Goal: Task Accomplishment & Management: Manage account settings

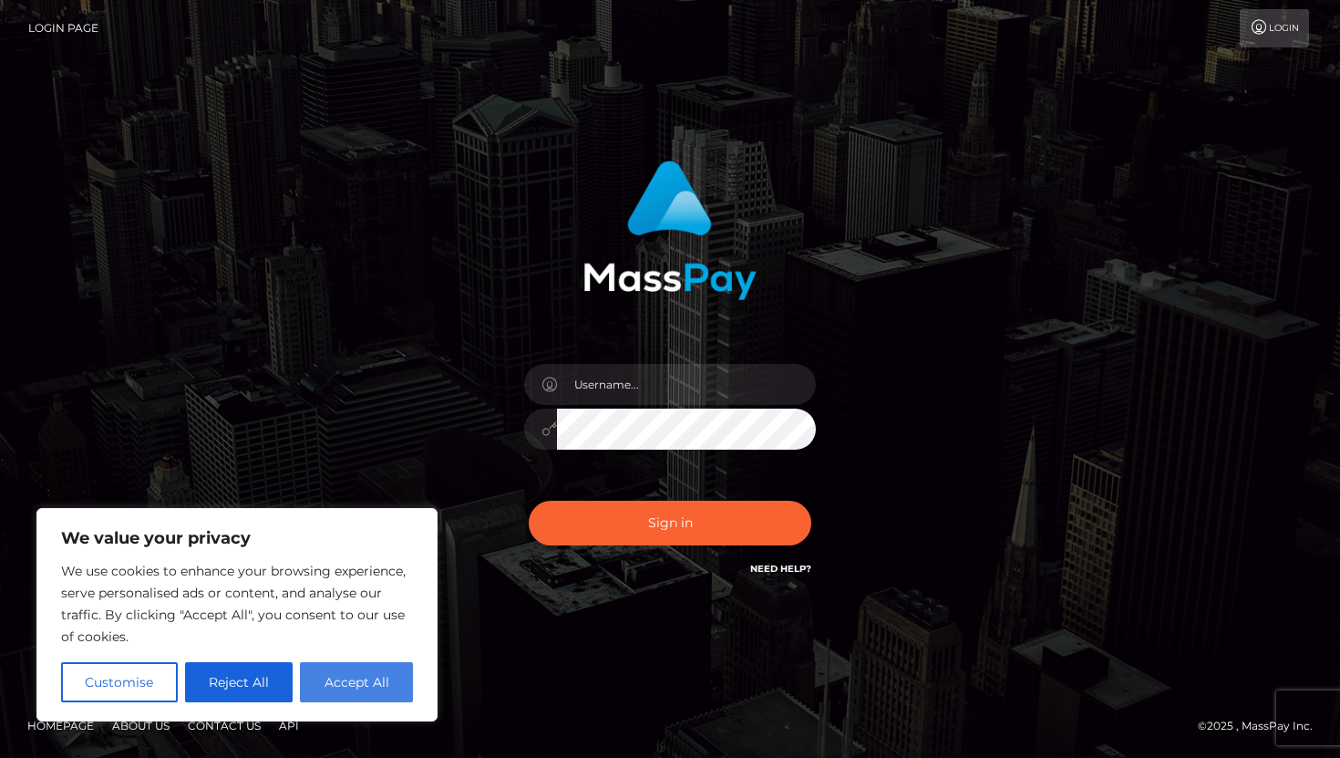
click at [324, 688] on button "Accept All" at bounding box center [356, 682] width 113 height 40
checkbox input "true"
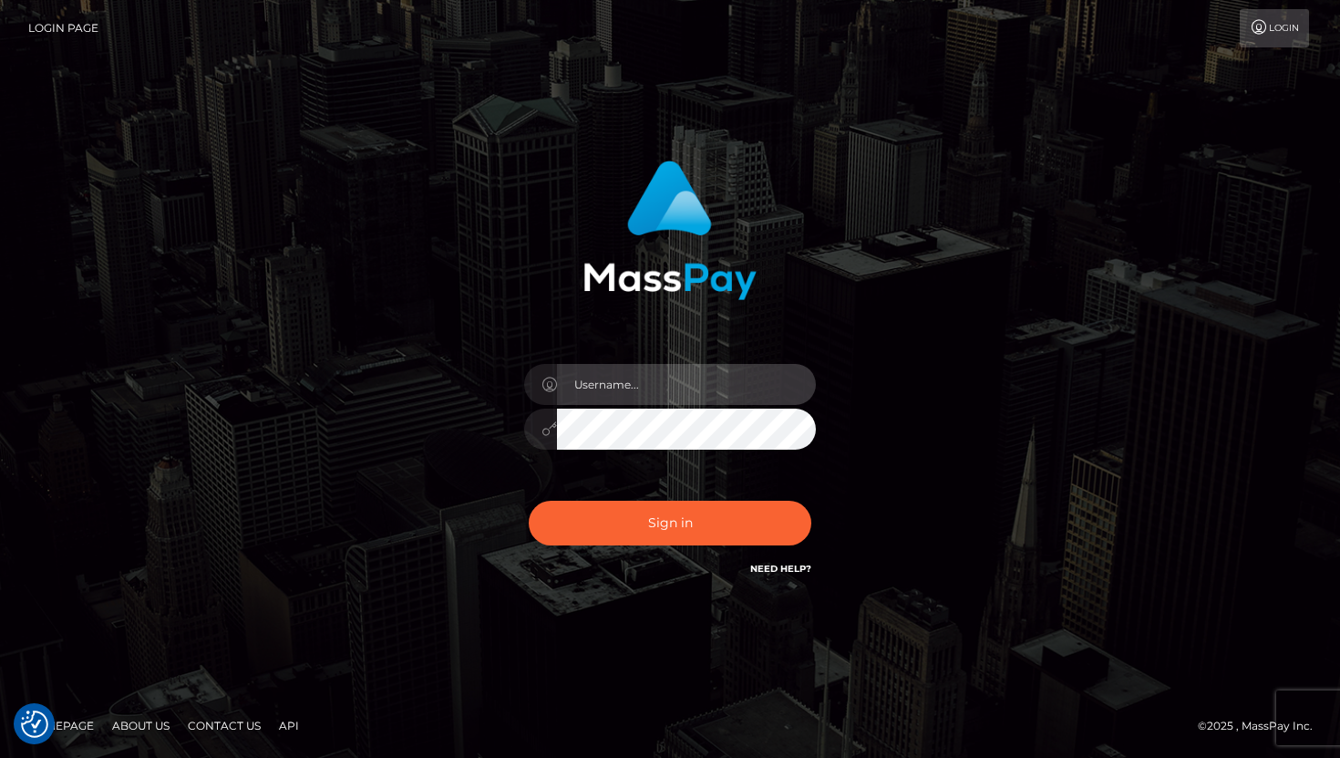
click at [667, 367] on input "text" at bounding box center [686, 384] width 259 height 41
type input "[EMAIL_ADDRESS][DOMAIN_NAME]"
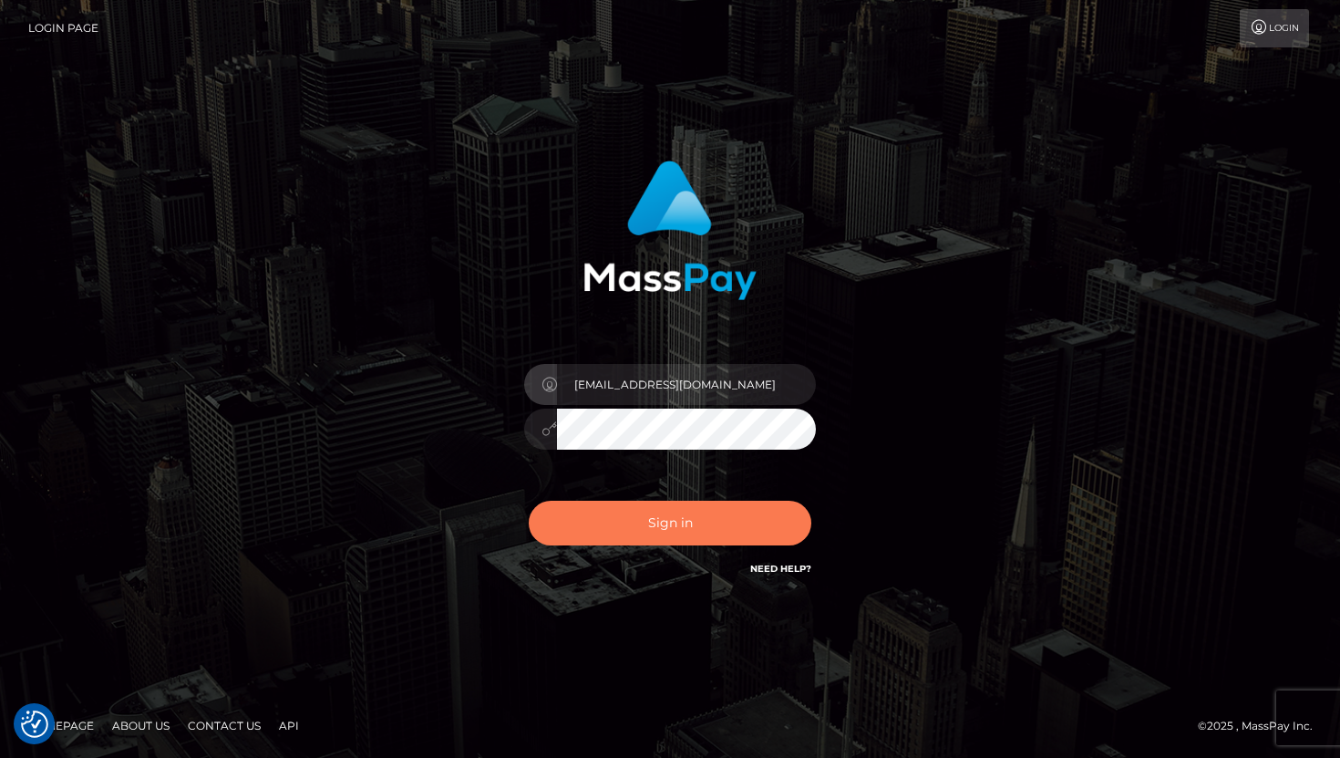
click at [669, 541] on button "Sign in" at bounding box center [670, 523] width 283 height 45
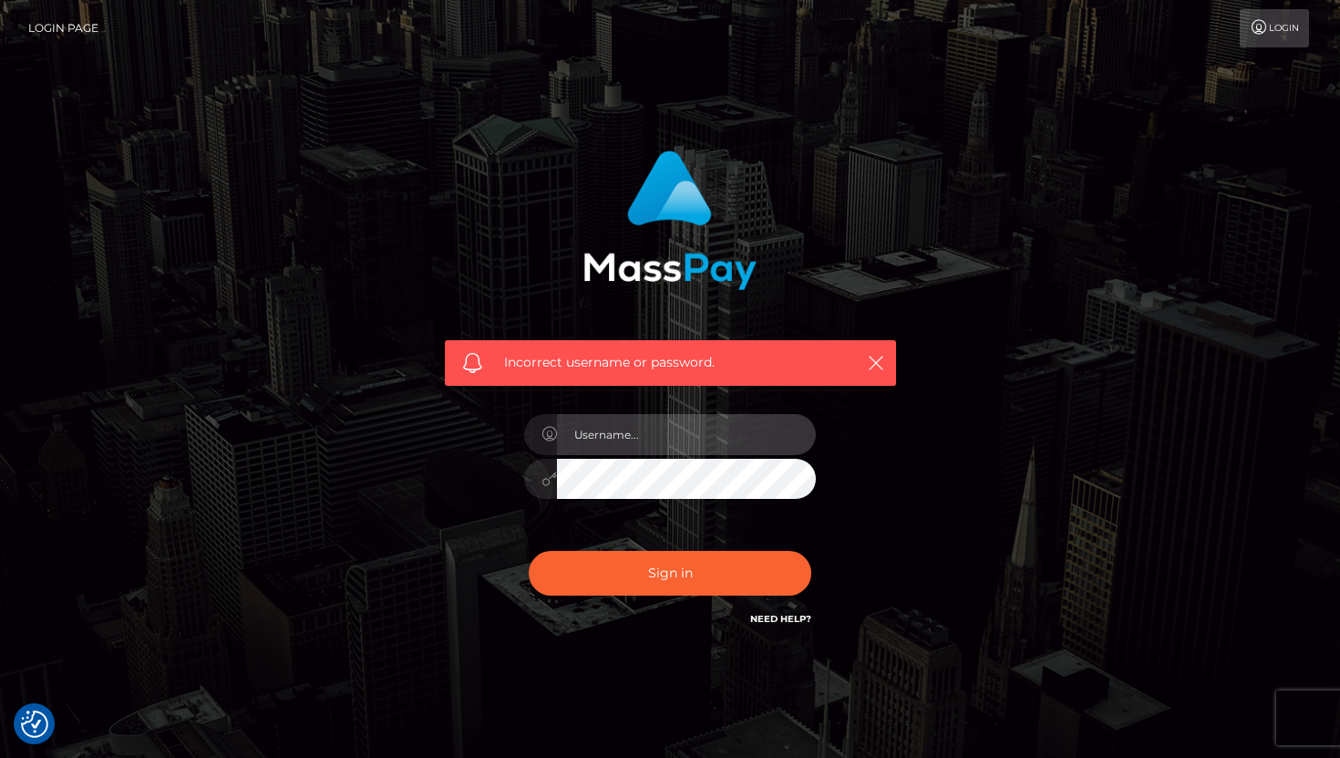
click at [660, 436] on input "text" at bounding box center [686, 434] width 259 height 41
type input "monavariyasmin@gmail.com"
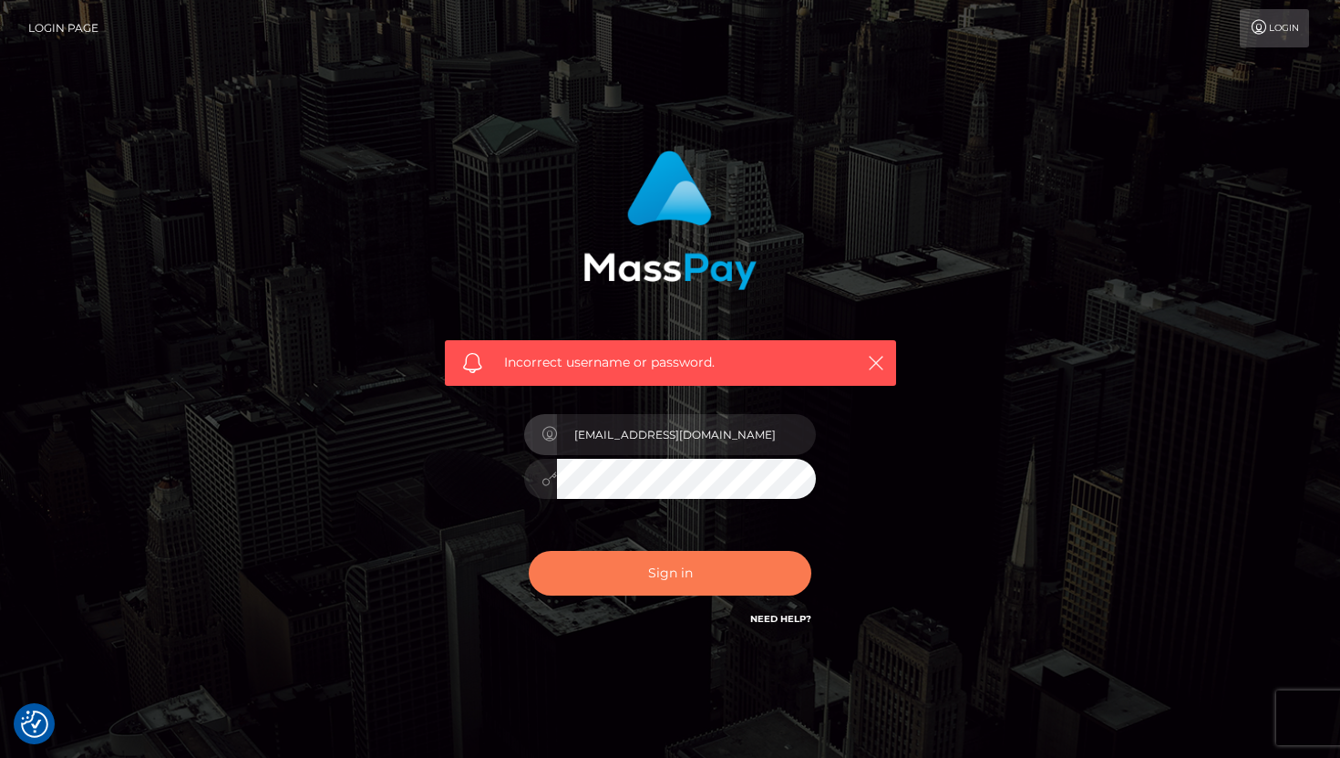
click at [676, 554] on button "Sign in" at bounding box center [670, 573] width 283 height 45
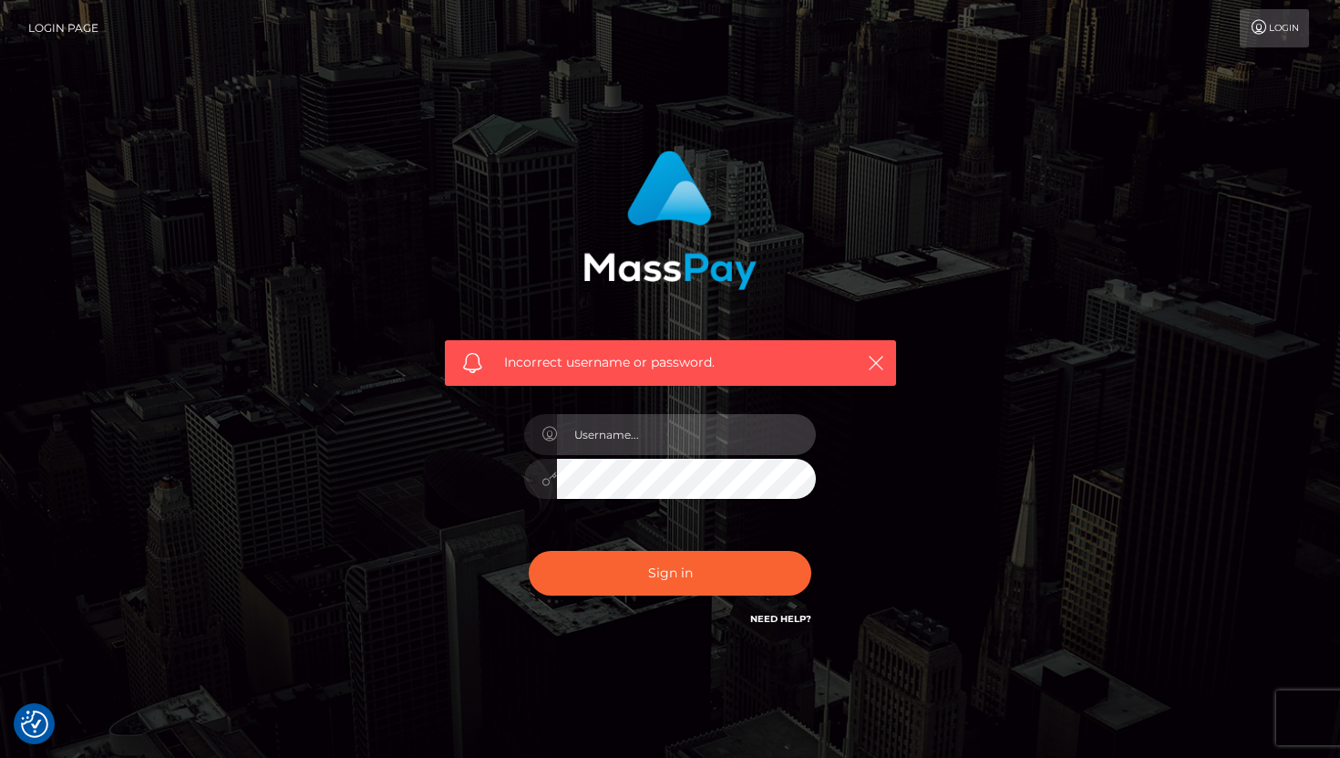
click at [656, 451] on input "text" at bounding box center [686, 434] width 259 height 41
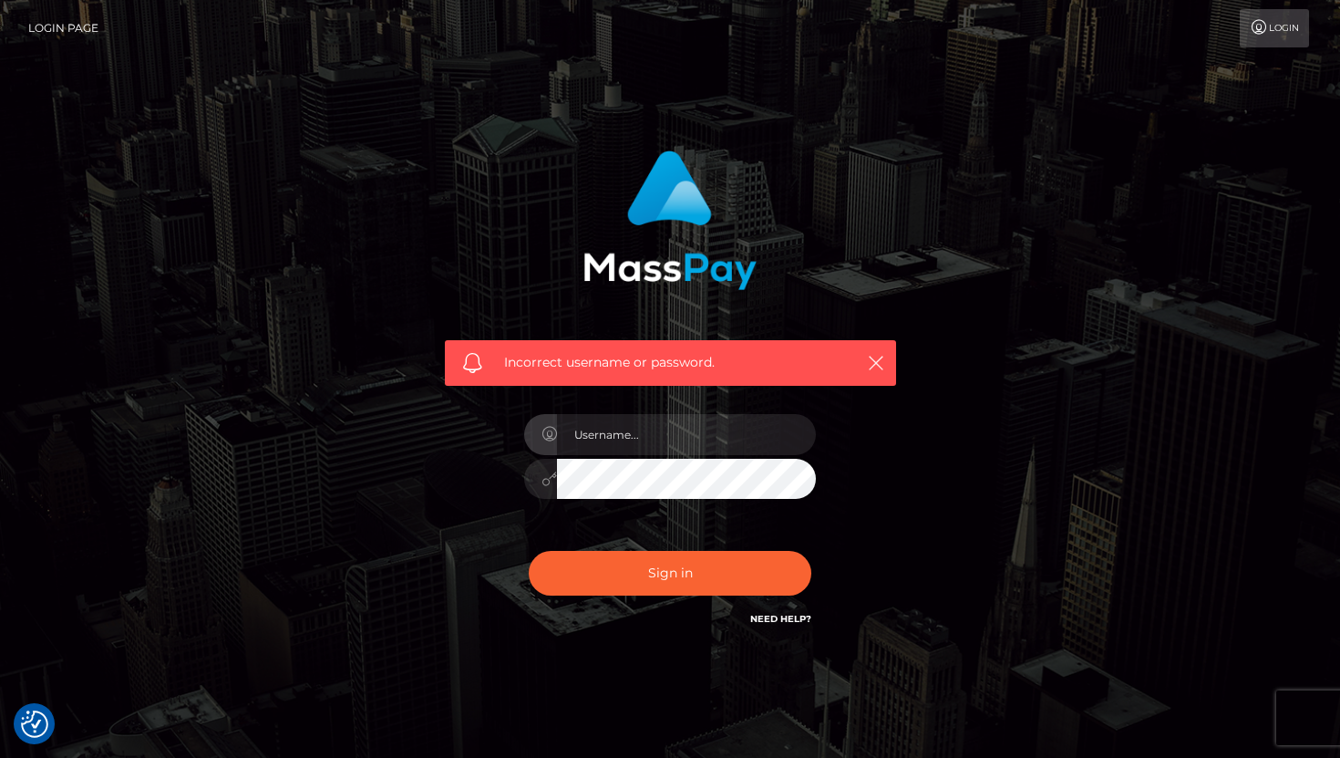
click at [890, 365] on div "Incorrect username or password." at bounding box center [670, 363] width 451 height 46
click at [879, 356] on icon "button" at bounding box center [876, 363] width 18 height 18
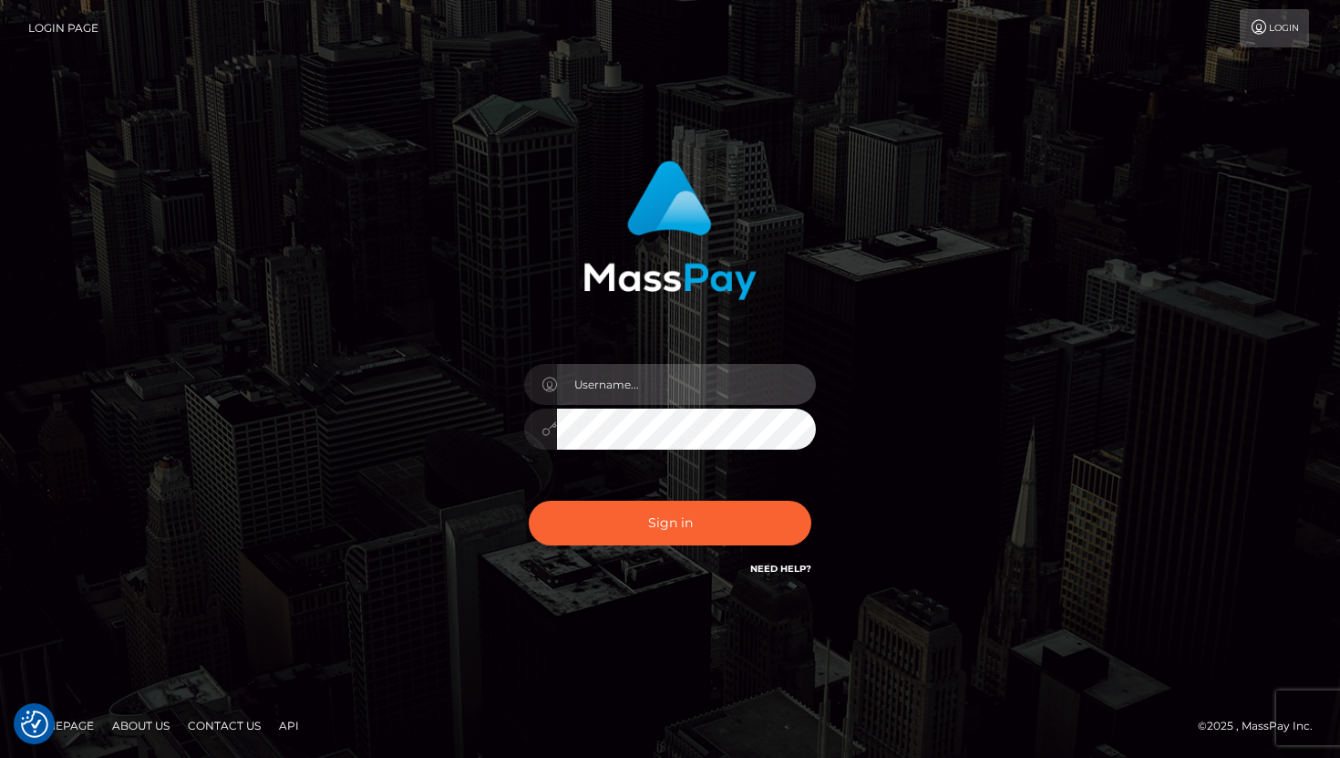
click at [709, 378] on input "text" at bounding box center [686, 384] width 259 height 41
type input "[EMAIL_ADDRESS][DOMAIN_NAME]"
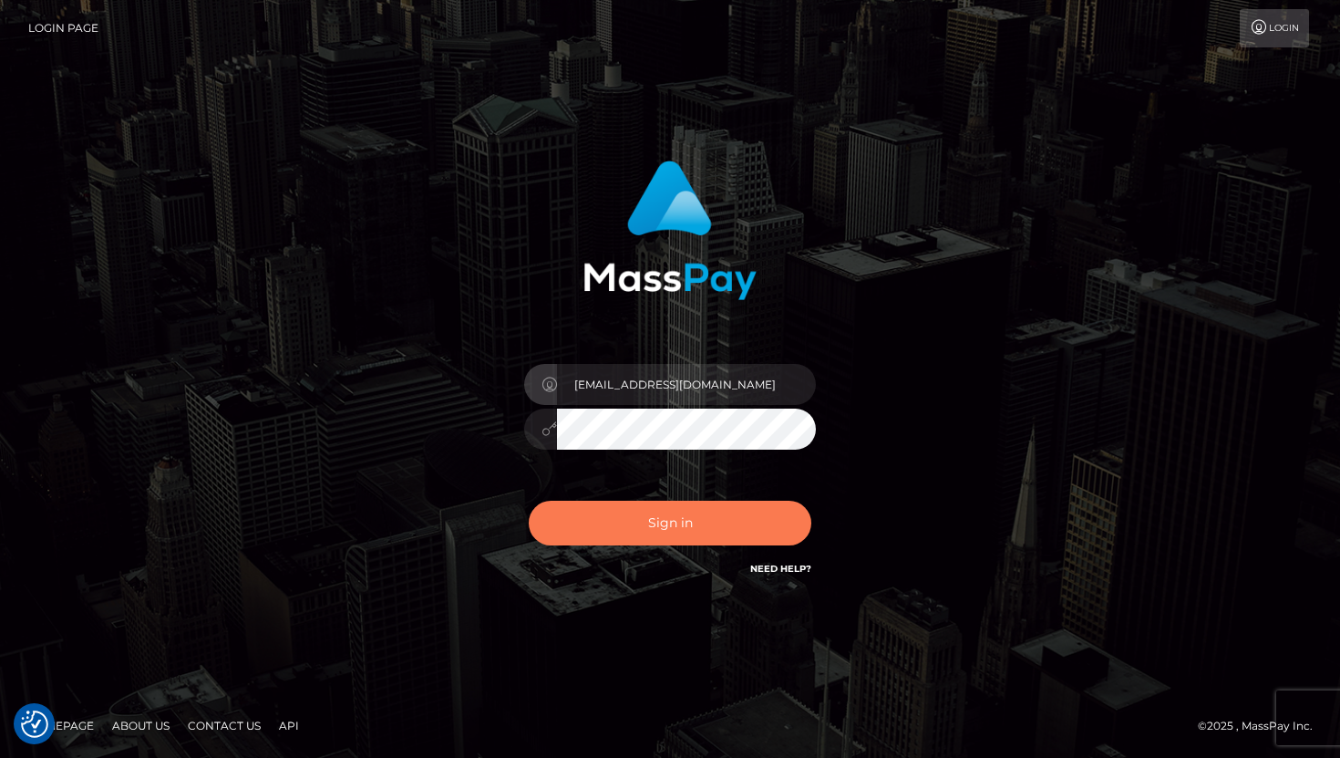
click at [714, 532] on button "Sign in" at bounding box center [670, 523] width 283 height 45
